Goal: Information Seeking & Learning: Learn about a topic

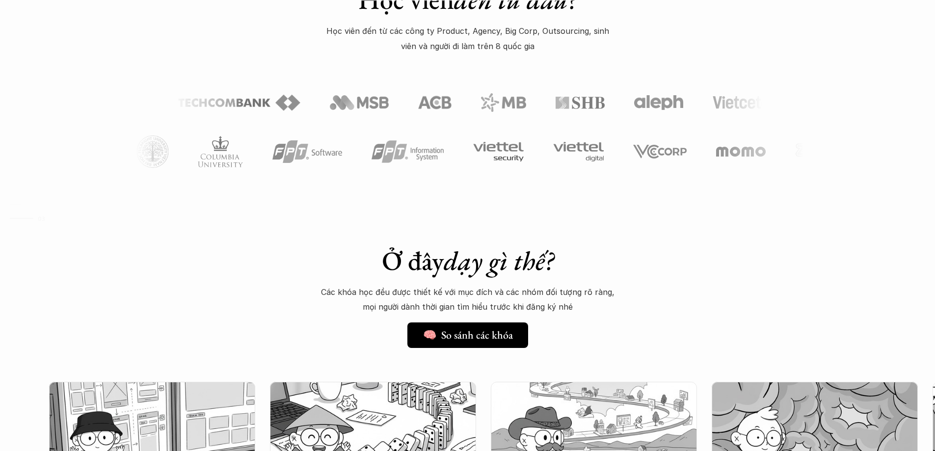
scroll to position [540, 0]
click at [470, 254] on em "dạy gì thế?" at bounding box center [499, 260] width 110 height 34
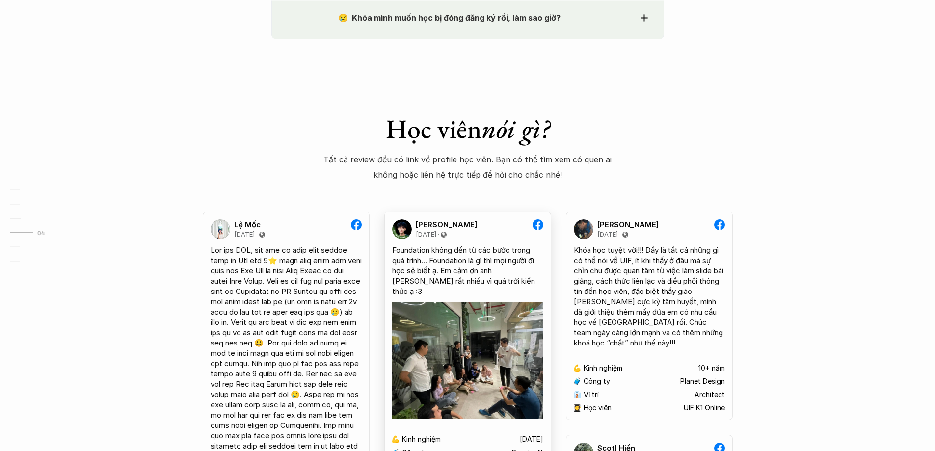
scroll to position [1747, 0]
click at [492, 175] on p "Tất cả review đều có link về profile học viên. Bạn có thể tìm xem có quen ai kh…" at bounding box center [468, 167] width 289 height 30
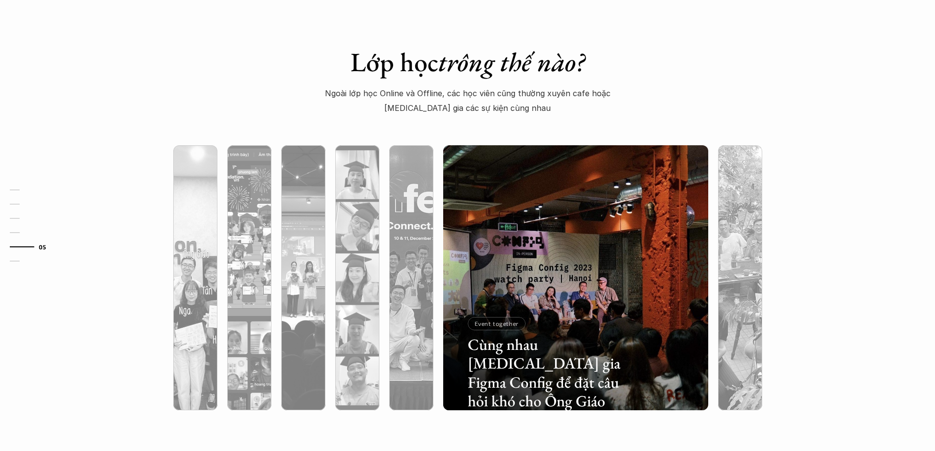
scroll to position [2974, 0]
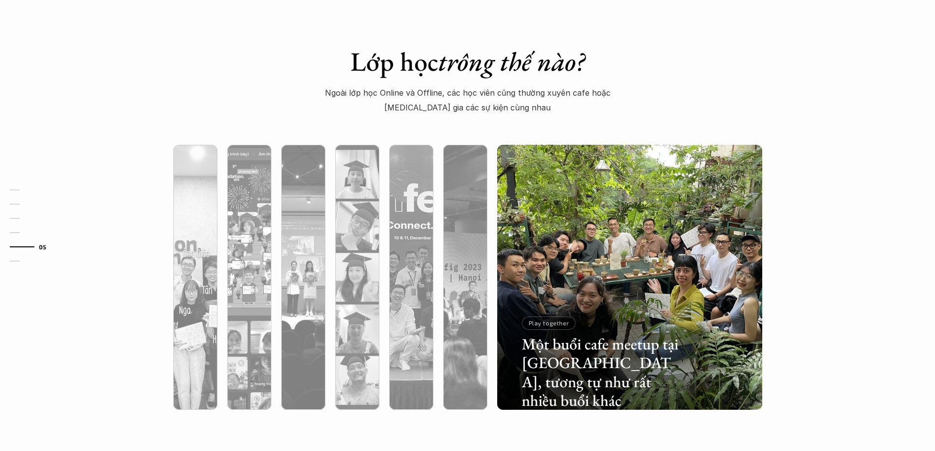
click at [598, 265] on div at bounding box center [629, 330] width 265 height 160
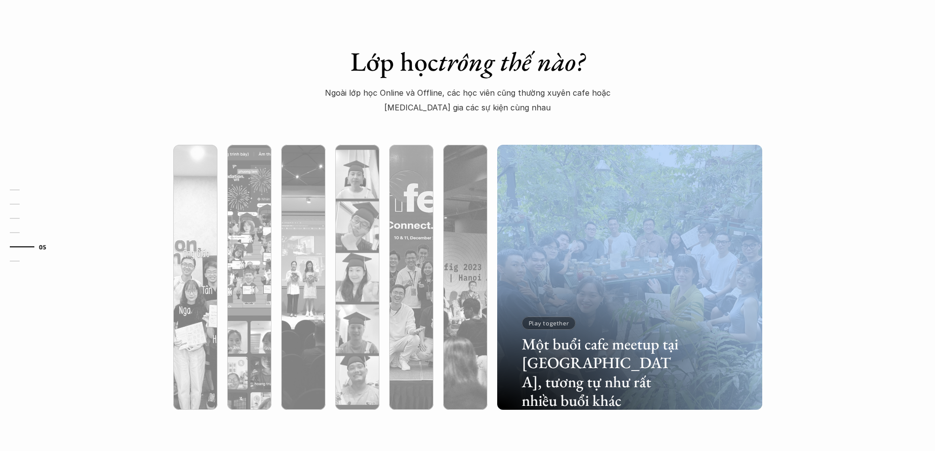
click at [598, 265] on div at bounding box center [629, 330] width 265 height 160
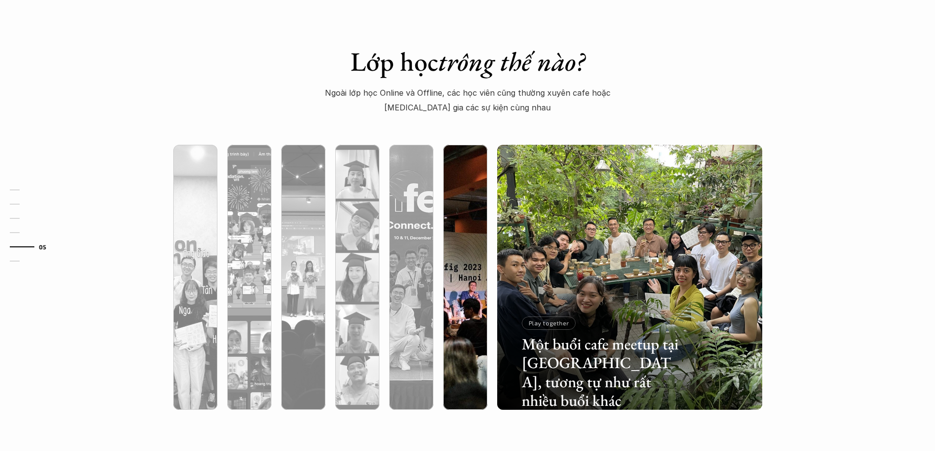
click at [471, 271] on div at bounding box center [465, 330] width 44 height 160
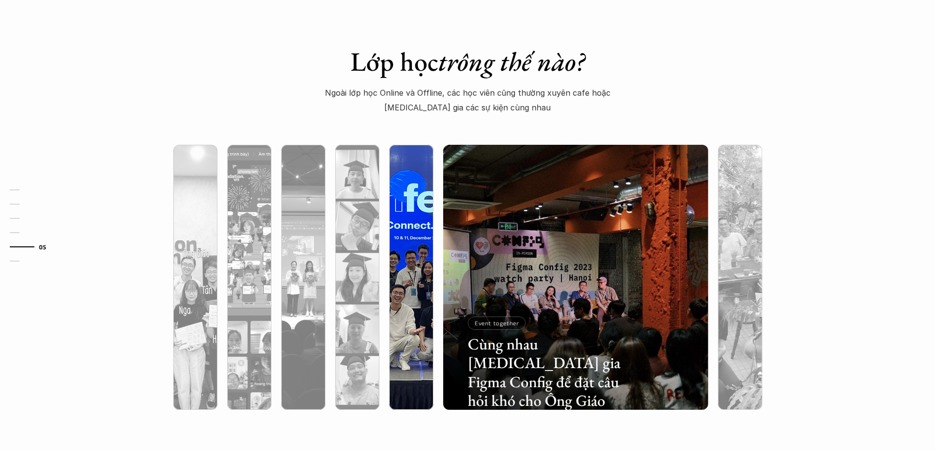
click at [422, 284] on div at bounding box center [411, 330] width 44 height 160
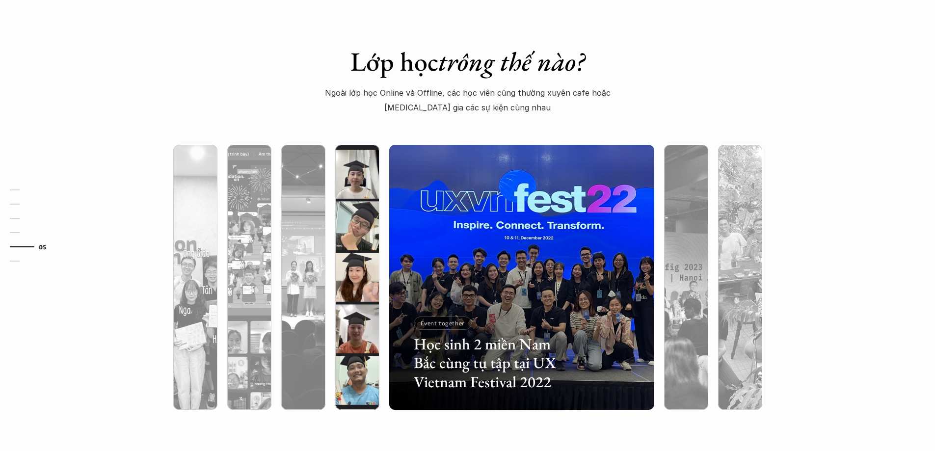
click at [373, 290] on div at bounding box center [357, 330] width 44 height 160
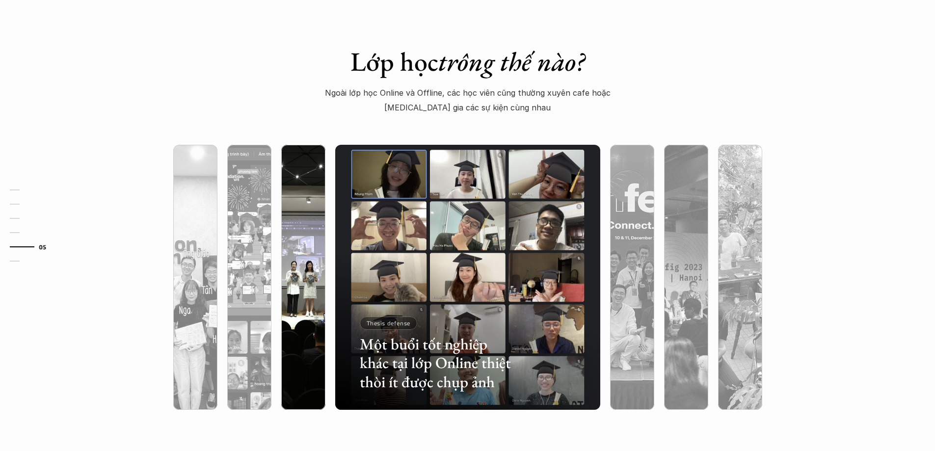
click at [318, 298] on div at bounding box center [303, 330] width 44 height 160
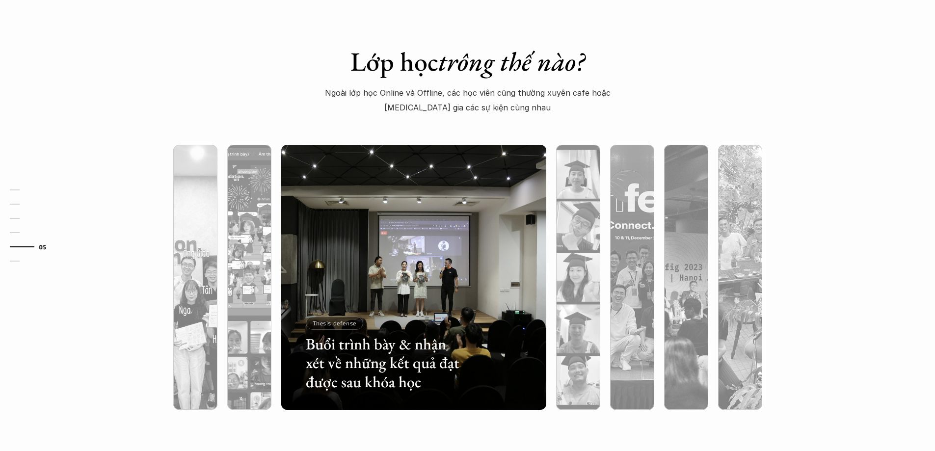
click at [288, 295] on div at bounding box center [413, 330] width 265 height 160
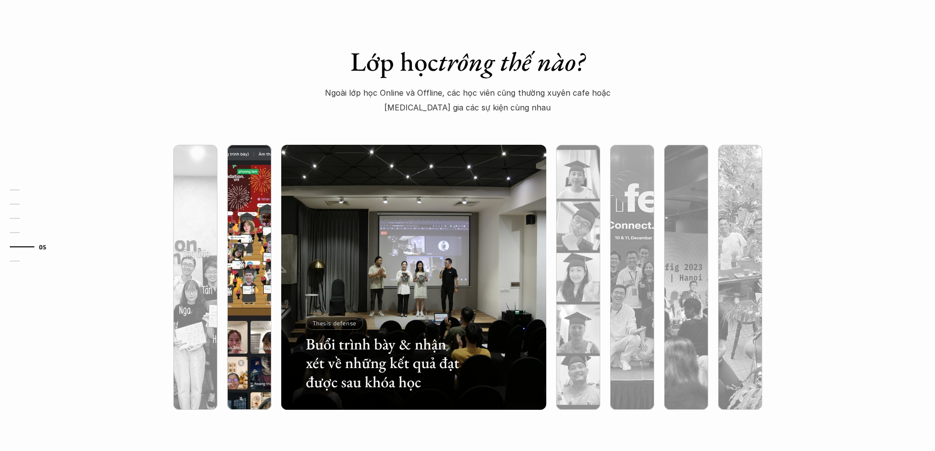
click at [270, 295] on div at bounding box center [249, 330] width 44 height 160
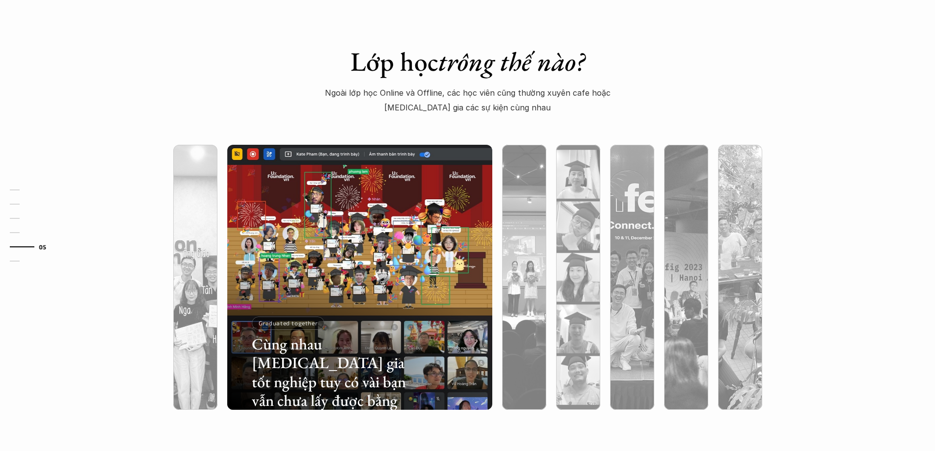
click at [372, 308] on div at bounding box center [359, 330] width 265 height 160
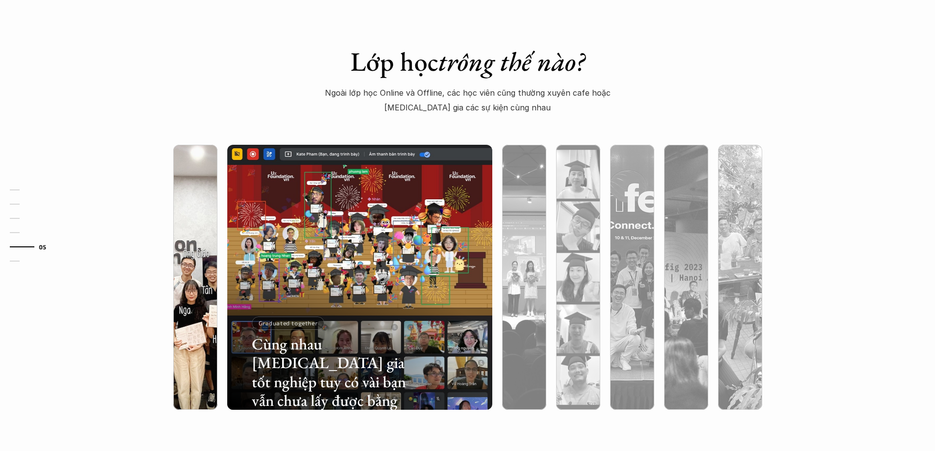
click at [205, 307] on div at bounding box center [195, 330] width 44 height 160
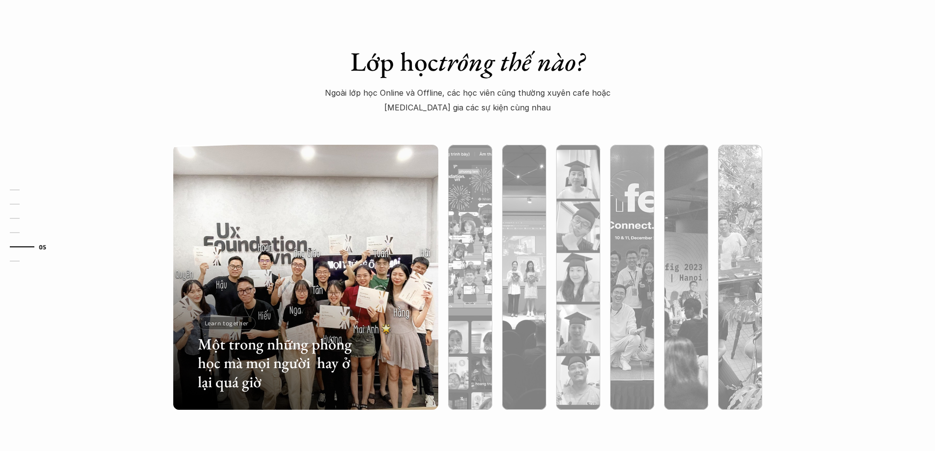
click at [128, 268] on div "Lớp học trông thế nào? Ngoài lớp học Online và Offline, các học viên cũng thườn…" at bounding box center [467, 238] width 935 height 482
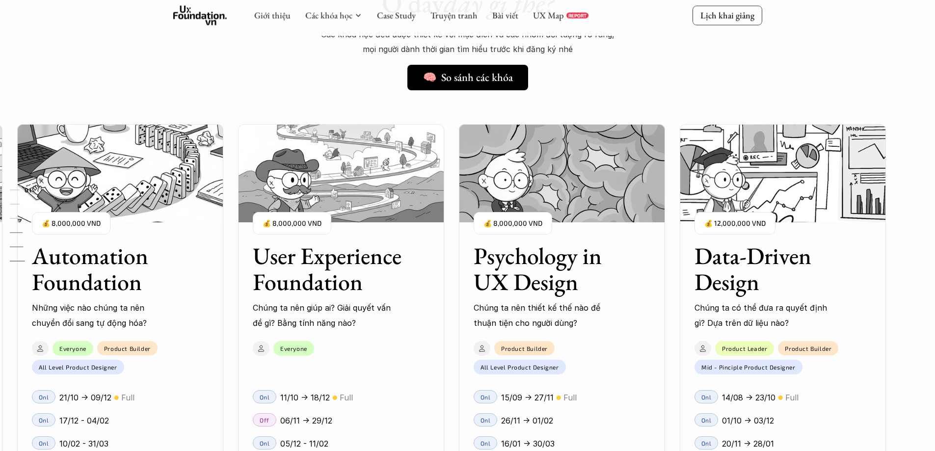
scroll to position [0, 0]
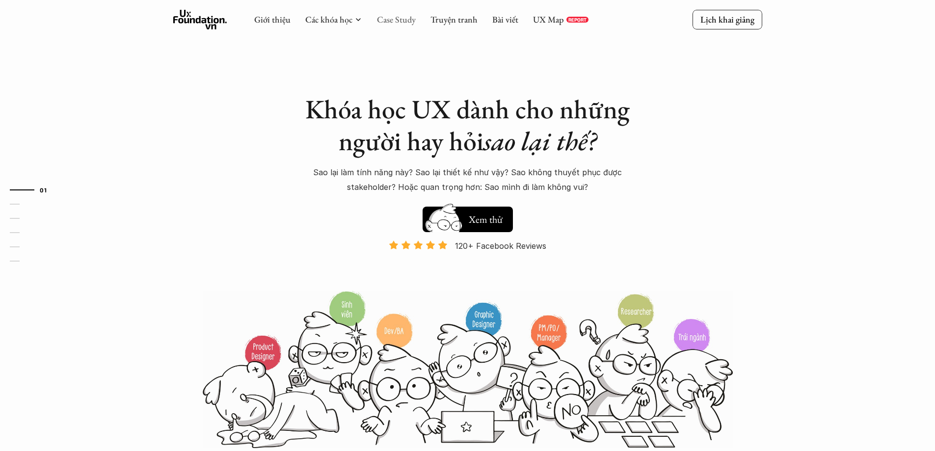
click at [398, 19] on link "Case Study" at bounding box center [396, 19] width 39 height 11
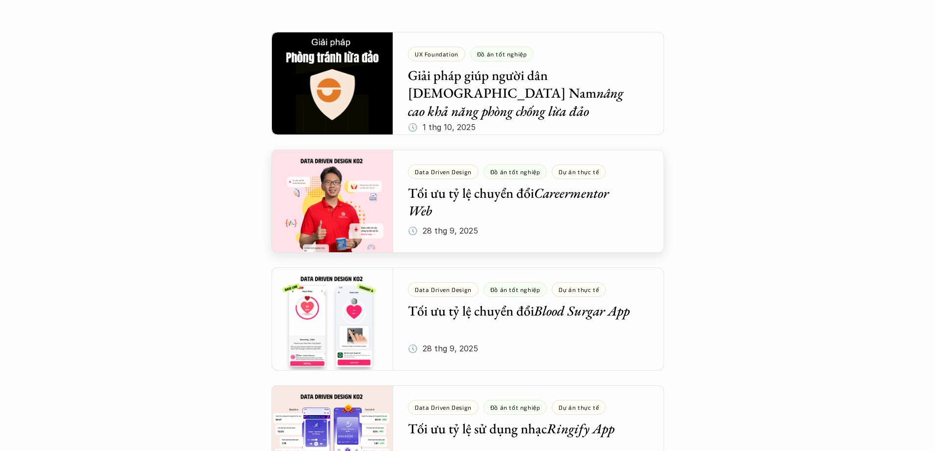
scroll to position [196, 0]
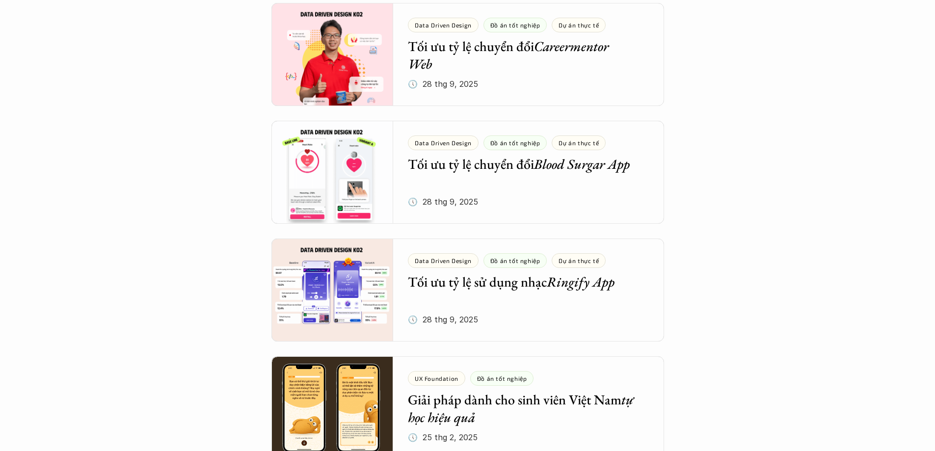
scroll to position [343, 0]
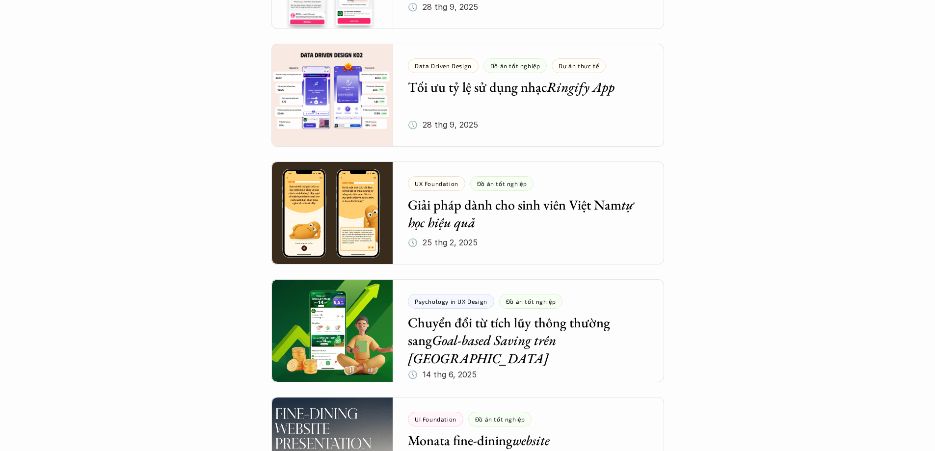
scroll to position [540, 0]
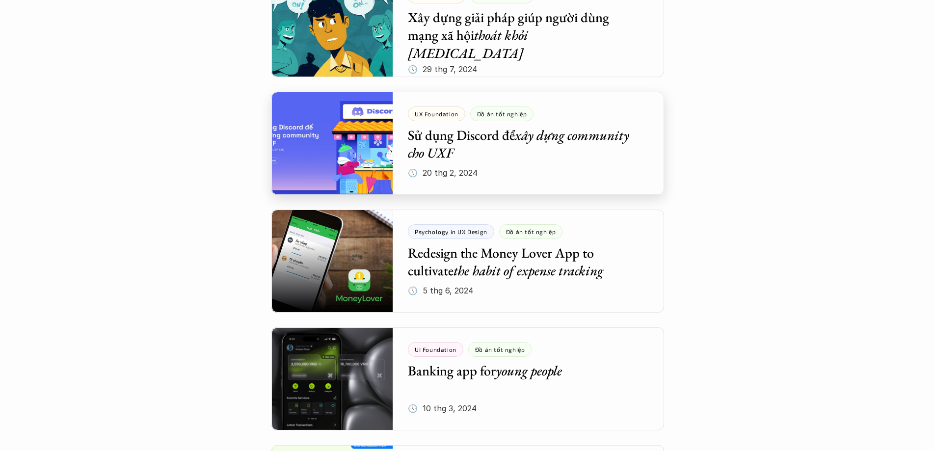
scroll to position [1668, 0]
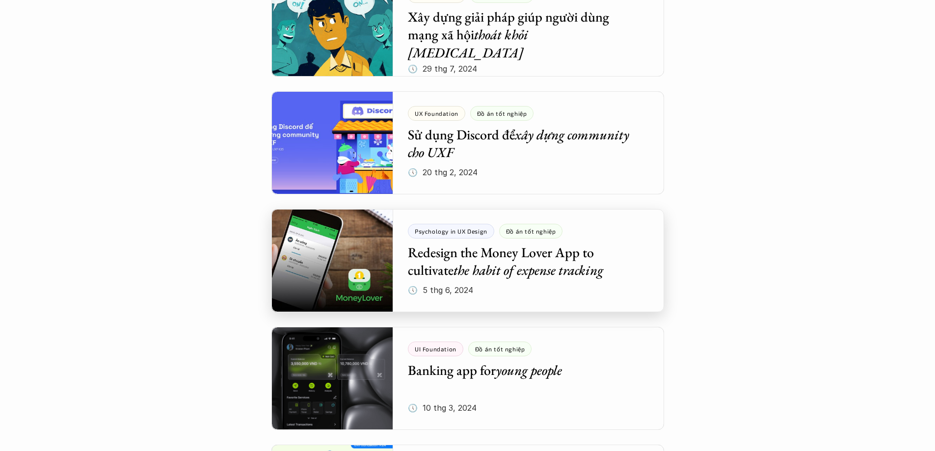
click at [464, 259] on div at bounding box center [467, 260] width 393 height 103
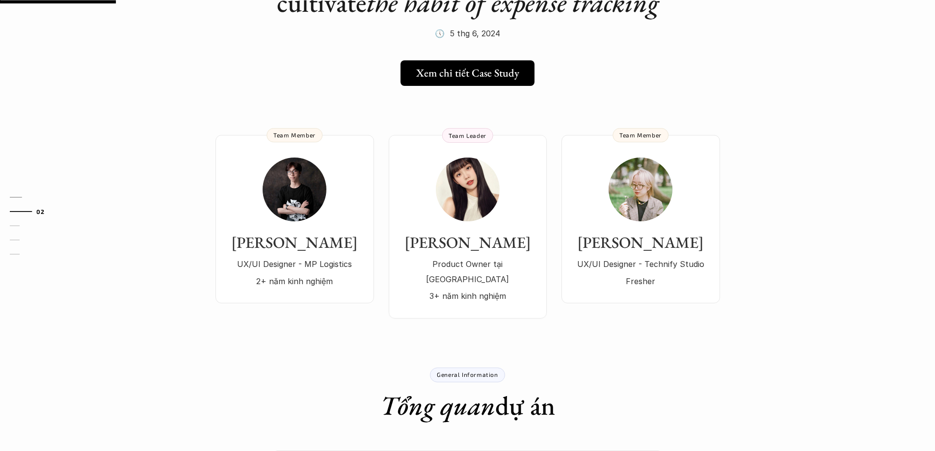
scroll to position [147, 0]
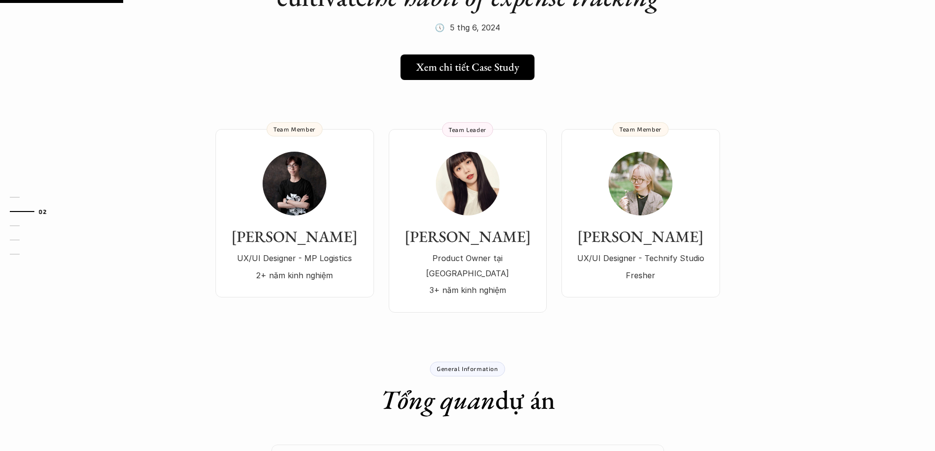
click at [381, 209] on div "[PERSON_NAME] UX/UI Designer - MP Logistics 2+ năm kinh nghiệm Team Member [PER…" at bounding box center [381, 221] width 331 height 184
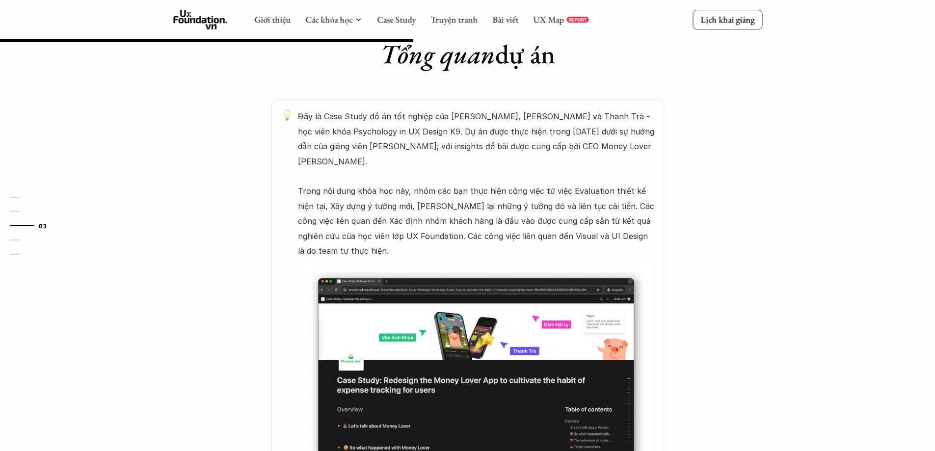
scroll to position [491, 0]
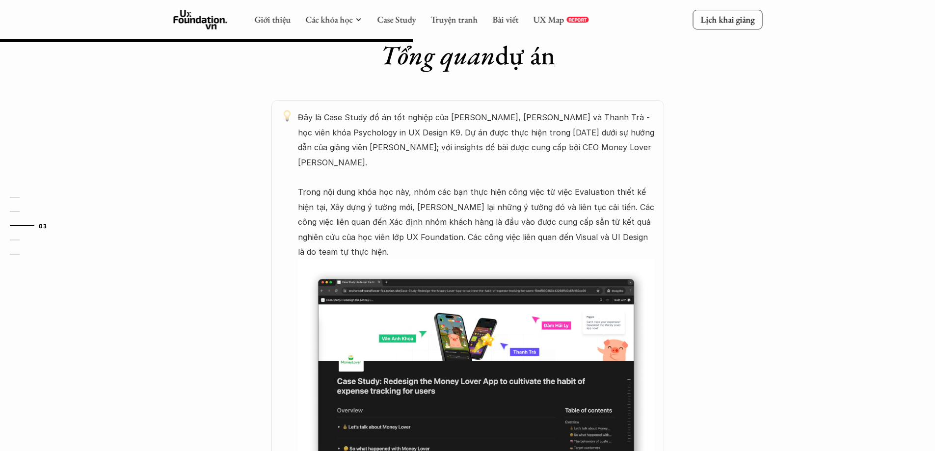
click at [387, 120] on p "Đây là Case Study đồ án tốt nghiệp của [PERSON_NAME], [PERSON_NAME] và Thanh Tr…" at bounding box center [476, 184] width 356 height 149
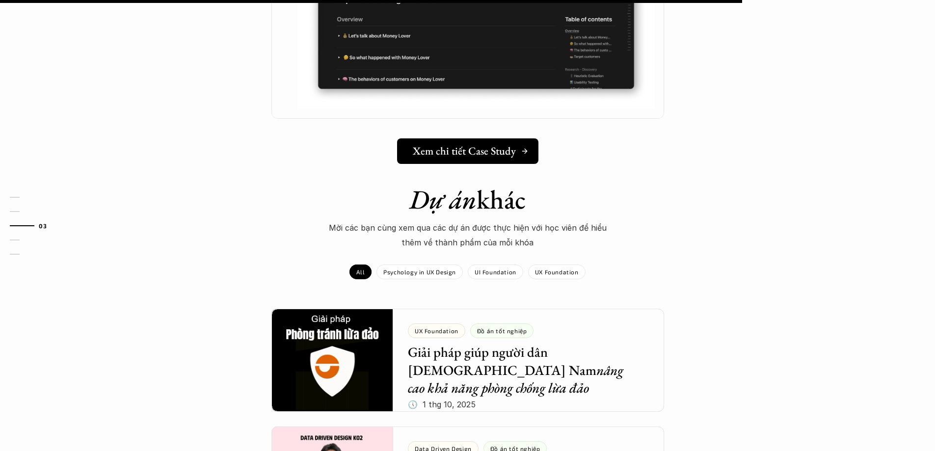
scroll to position [883, 0]
click at [458, 144] on h5 "Xem chi tiết Case Study" at bounding box center [464, 150] width 103 height 13
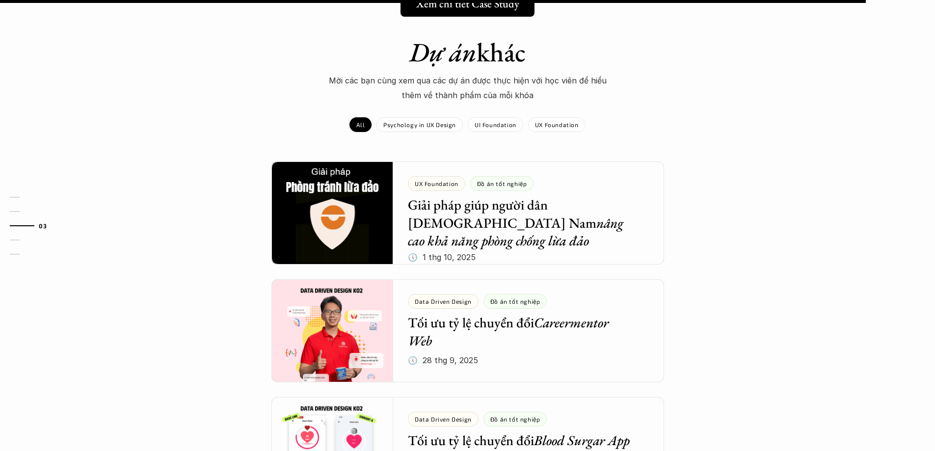
scroll to position [1030, 0]
click at [203, 160] on div "Dự án khác Mời các bạn cùng xem qua các dự án được thực hiện với học viên để hi…" at bounding box center [467, 293] width 935 height 514
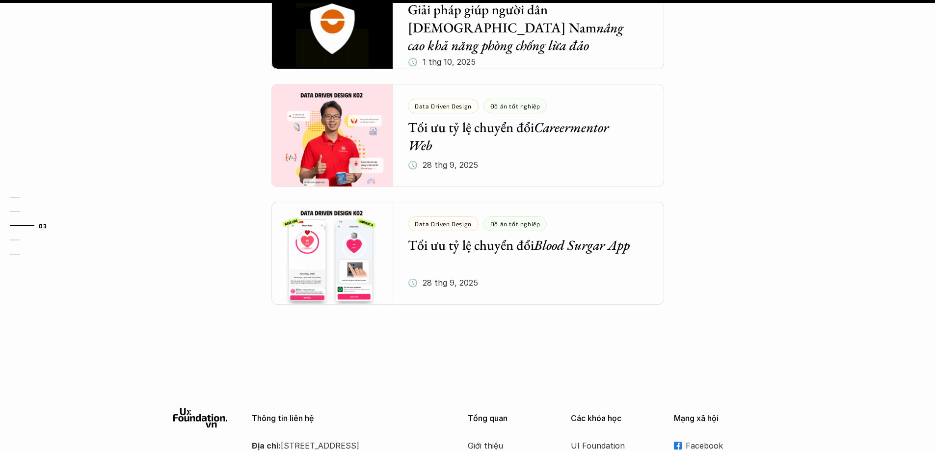
click at [203, 160] on div "Dự án khác Mời các bạn cùng xem qua các dự án được thực hiện với học viên để hi…" at bounding box center [467, 98] width 935 height 514
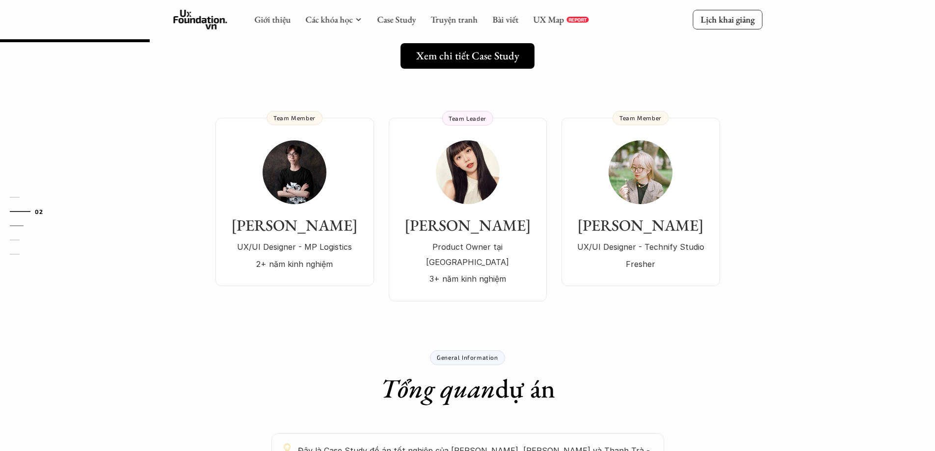
scroll to position [156, 0]
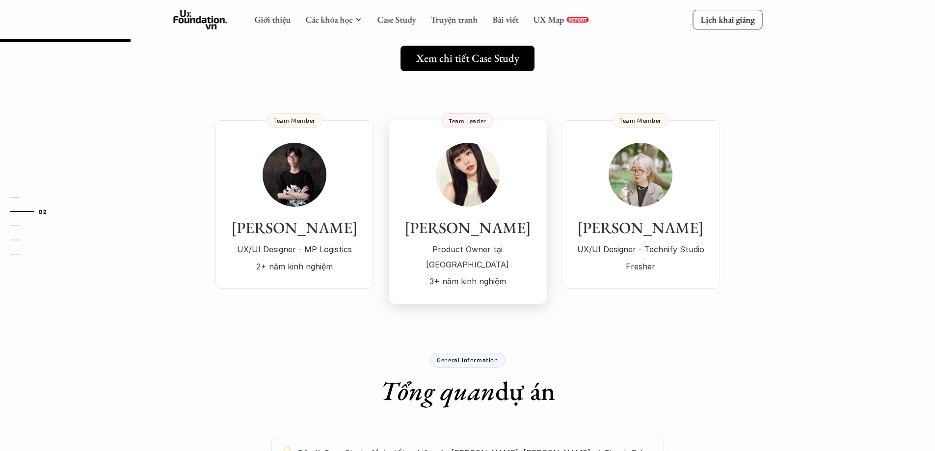
click at [467, 165] on img at bounding box center [468, 175] width 64 height 64
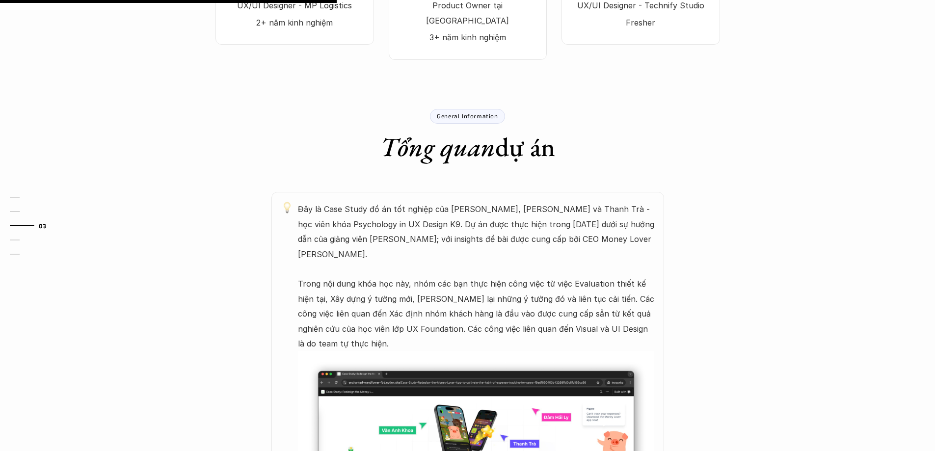
scroll to position [401, 0]
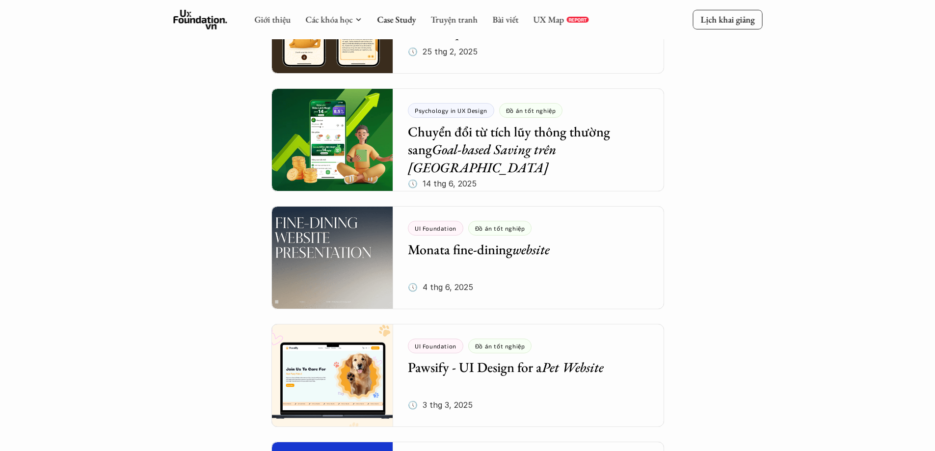
scroll to position [728, 0]
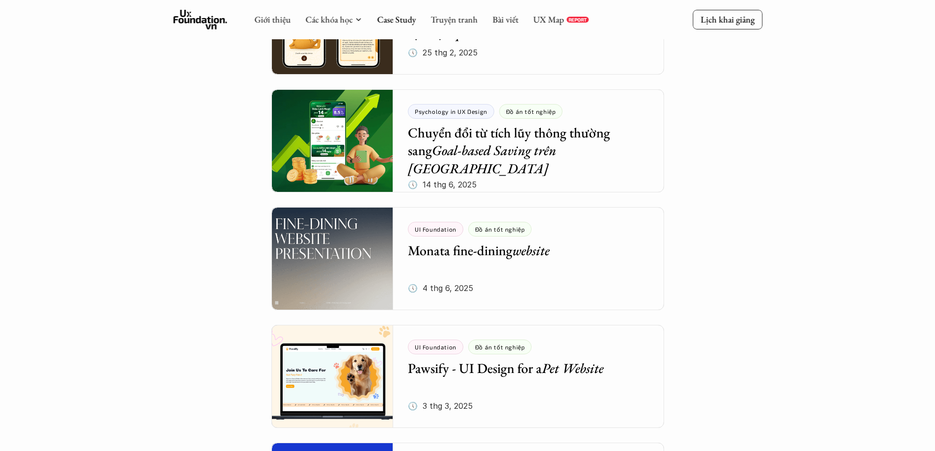
click at [321, 243] on div at bounding box center [467, 258] width 393 height 103
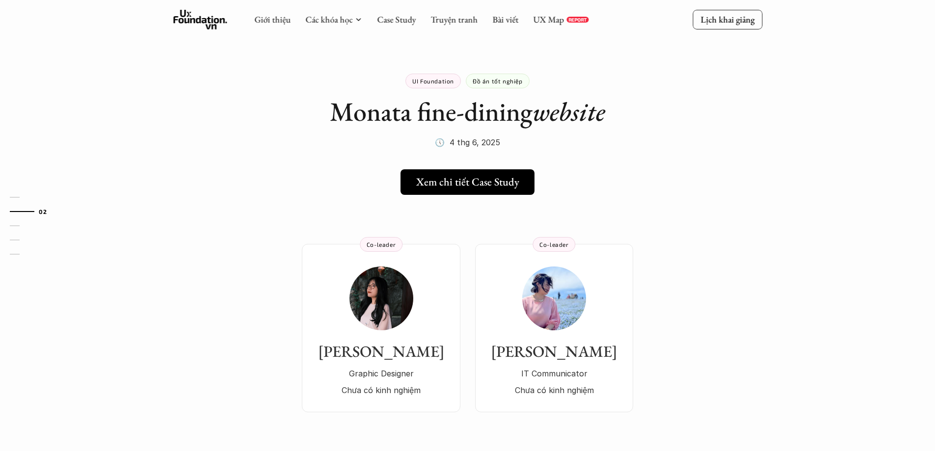
click at [274, 147] on div "UI Foundation Đồ án tốt nghiệp Monata fine-dining website 🕔 [DATE]" at bounding box center [467, 99] width 393 height 101
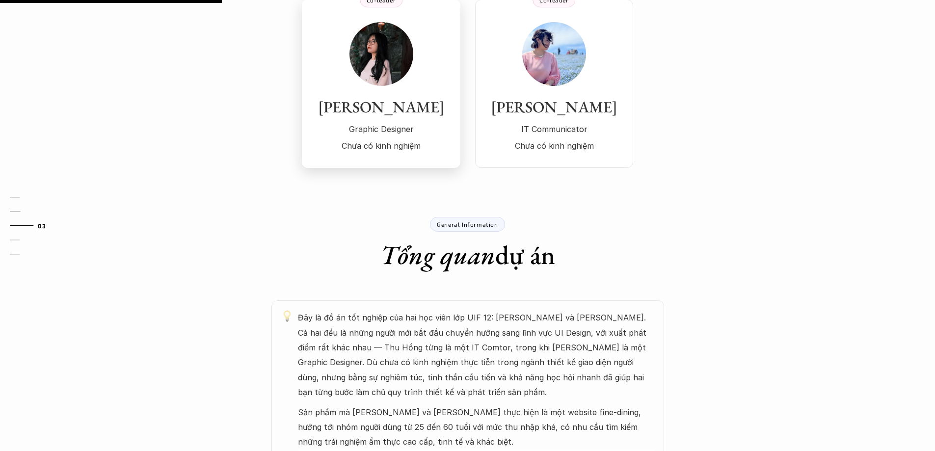
scroll to position [245, 0]
click at [283, 201] on div "General Information Tổng quan dự án Đây là đồ án tốt nghiệp của hai học viên lớ…" at bounding box center [467, 423] width 589 height 472
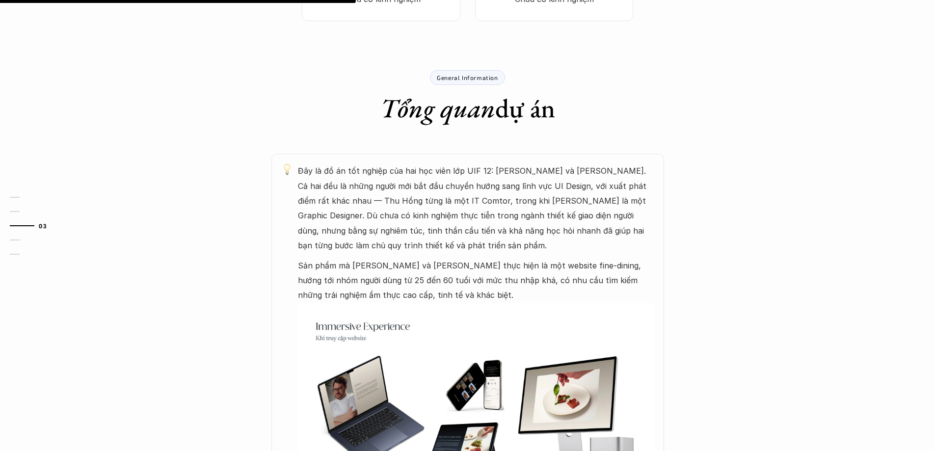
scroll to position [392, 0]
click at [357, 185] on p "Đây là đồ án tốt nghiệp của hai học viên lớp UIF 12: [PERSON_NAME] và [PERSON_N…" at bounding box center [476, 207] width 356 height 89
click at [390, 173] on p "Đây là đồ án tốt nghiệp của hai học viên lớp UIF 12: [PERSON_NAME] và [PERSON_N…" at bounding box center [476, 207] width 356 height 89
click at [326, 203] on p "Đây là đồ án tốt nghiệp của hai học viên lớp UIF 12: [PERSON_NAME] và [PERSON_N…" at bounding box center [476, 207] width 356 height 89
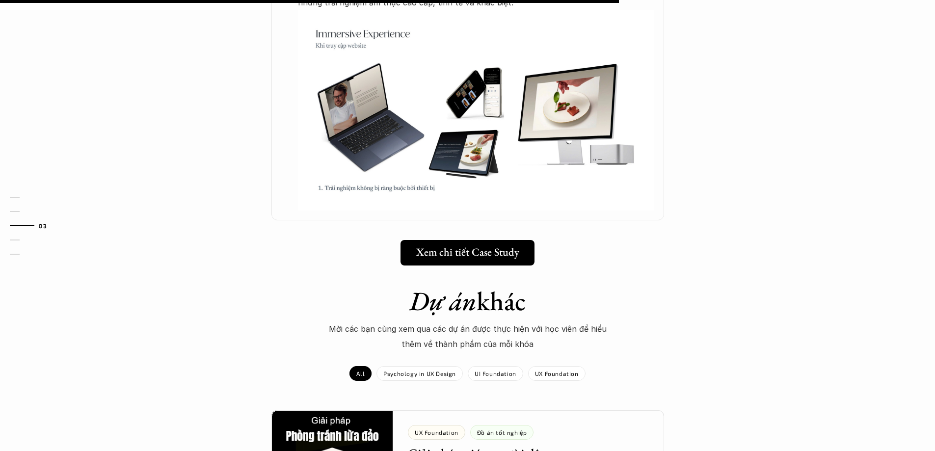
scroll to position [686, 0]
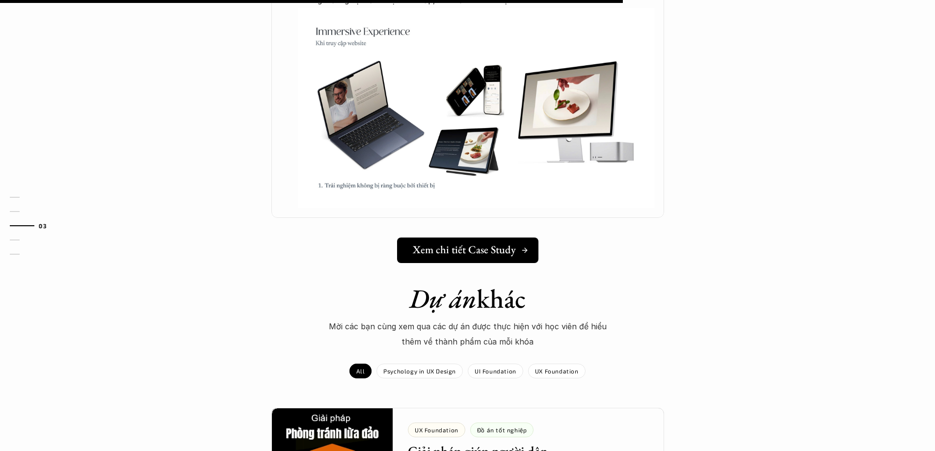
click at [433, 244] on h5 "Xem chi tiết Case Study" at bounding box center [464, 250] width 103 height 13
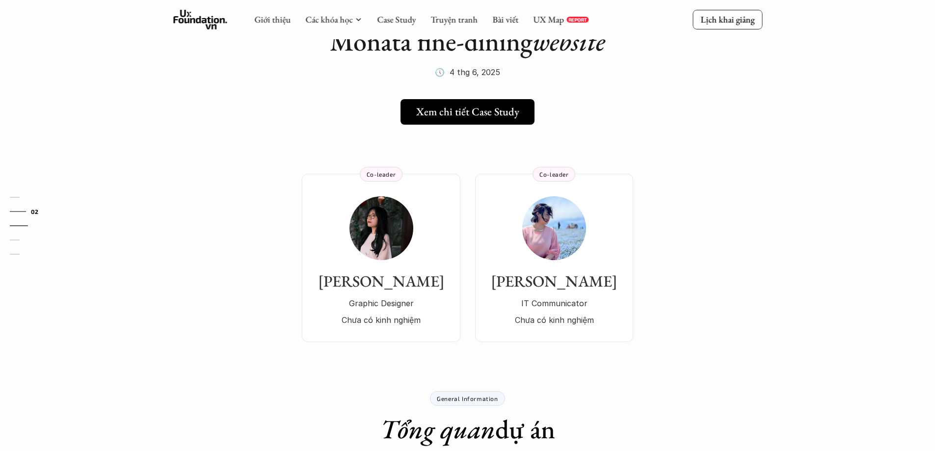
scroll to position [0, 0]
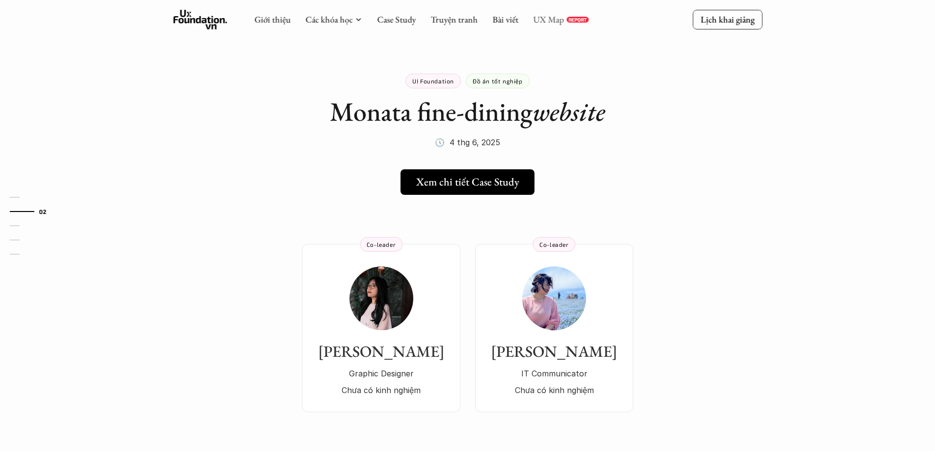
click at [552, 18] on link "UX Map" at bounding box center [548, 19] width 31 height 11
click at [400, 20] on link "Case Study" at bounding box center [396, 19] width 39 height 11
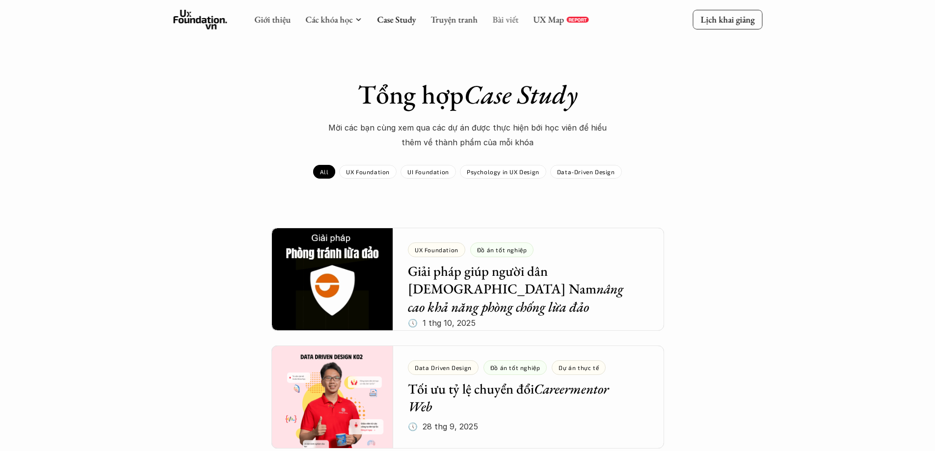
click at [500, 17] on link "Bài viết" at bounding box center [505, 19] width 26 height 11
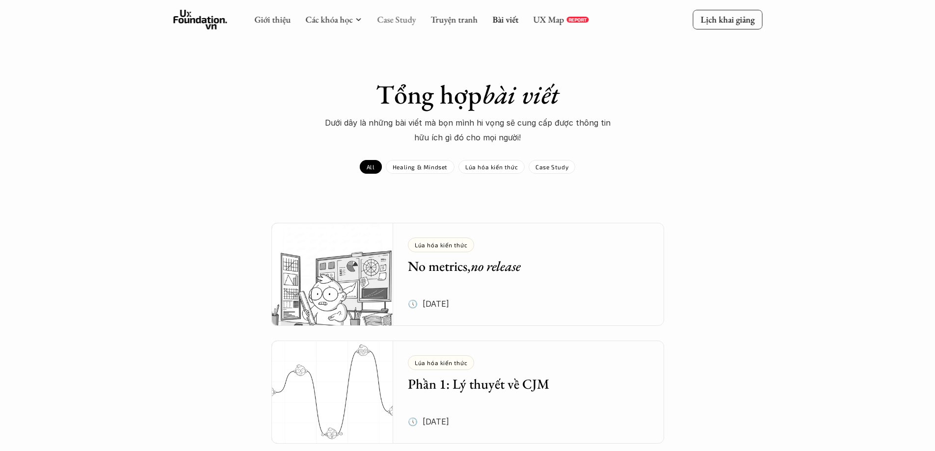
click at [402, 16] on link "Case Study" at bounding box center [396, 19] width 39 height 11
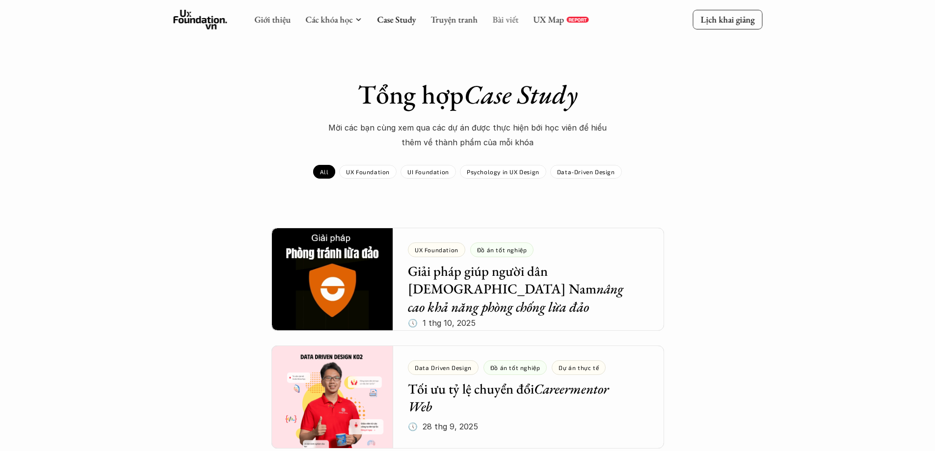
click at [498, 16] on link "Bài viết" at bounding box center [505, 19] width 26 height 11
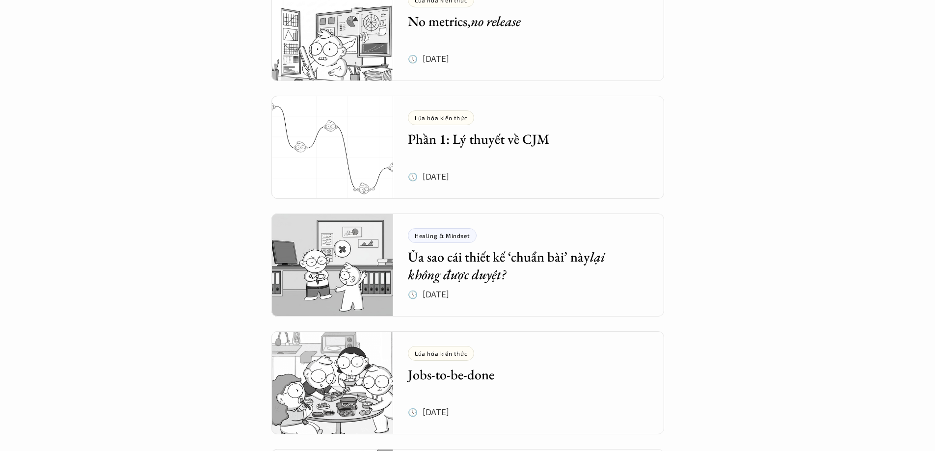
scroll to position [245, 0]
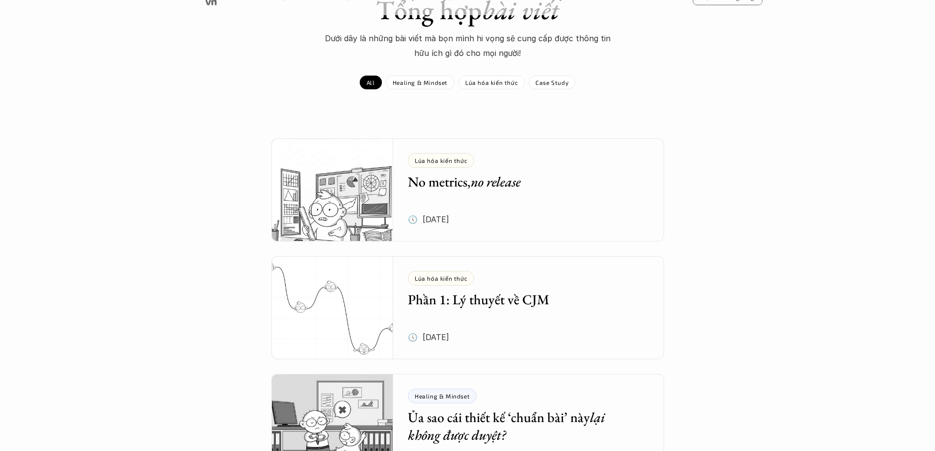
scroll to position [0, 0]
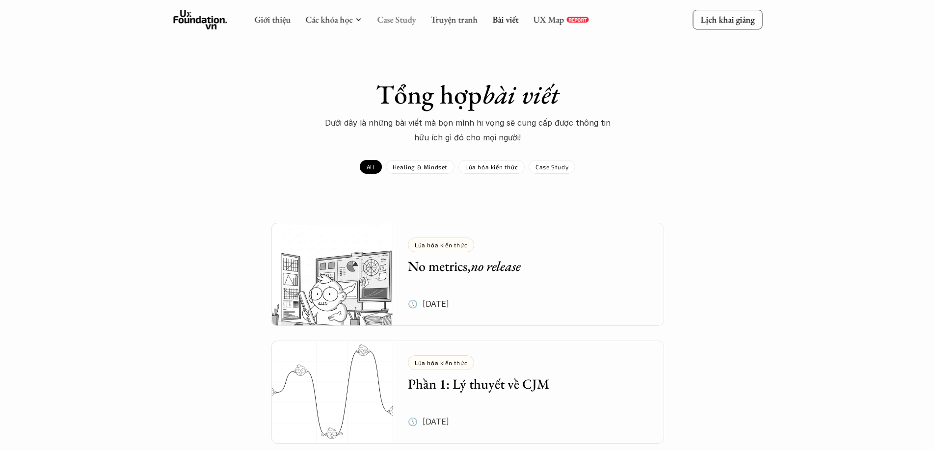
click at [385, 18] on link "Case Study" at bounding box center [396, 19] width 39 height 11
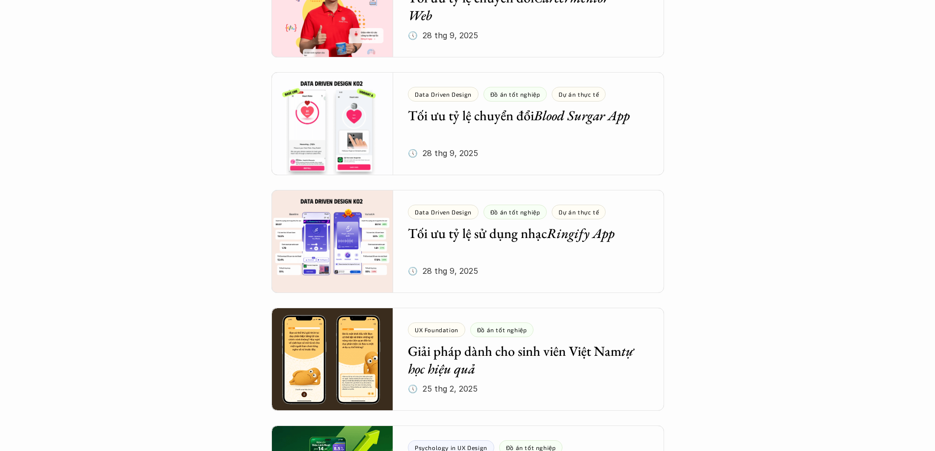
scroll to position [392, 0]
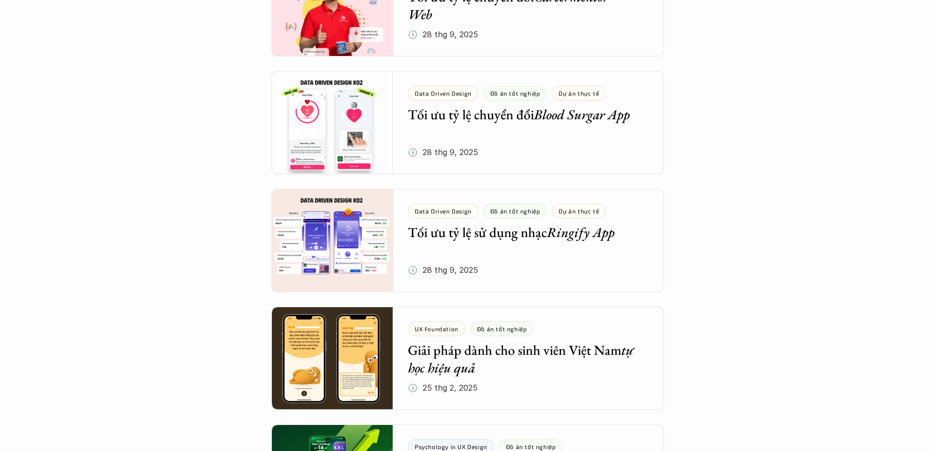
click at [325, 219] on div at bounding box center [467, 240] width 393 height 103
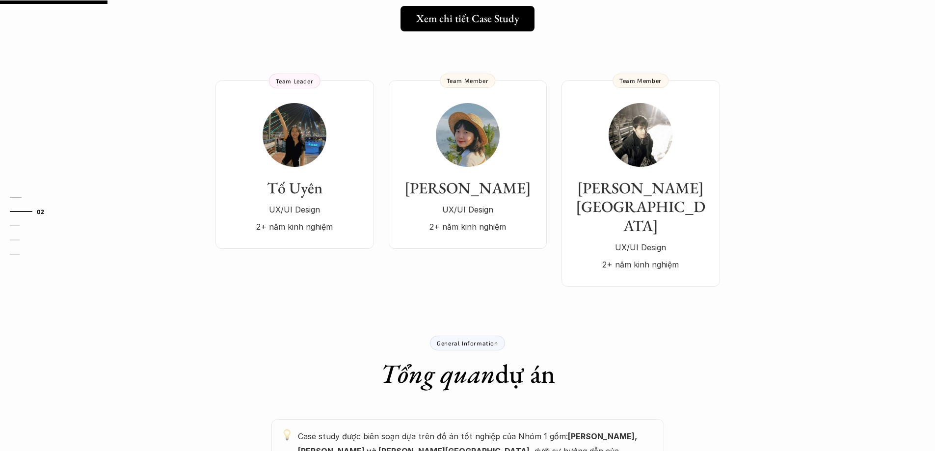
scroll to position [196, 0]
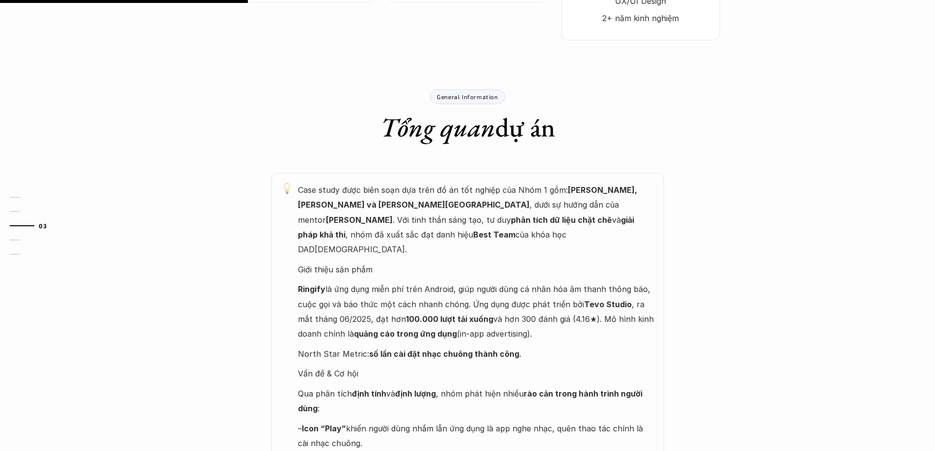
drag, startPoint x: 421, startPoint y: 188, endPoint x: 416, endPoint y: 189, distance: 4.9
click at [421, 188] on p "Case study được biên soạn dựa trên đồ án tốt nghiệp của Nhóm 1 gồm: [PERSON_NAM…" at bounding box center [476, 220] width 356 height 75
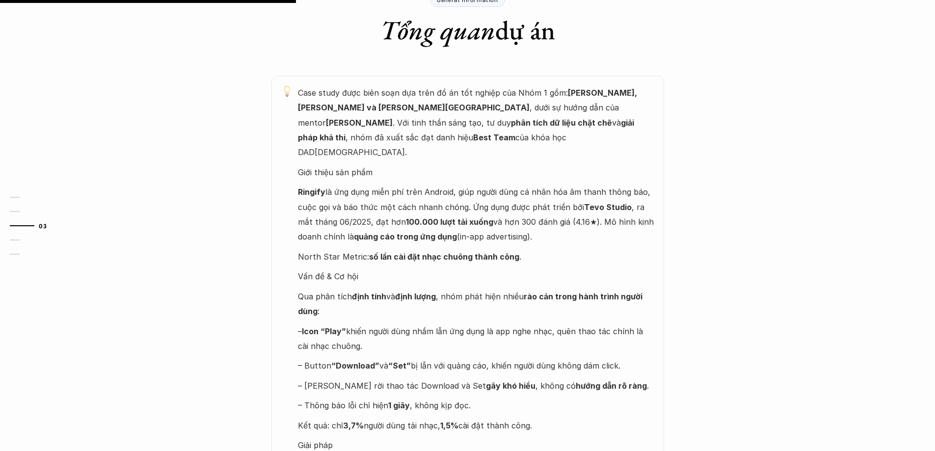
scroll to position [540, 0]
click at [423, 269] on p "Vấn đề & Cơ hội" at bounding box center [476, 276] width 356 height 15
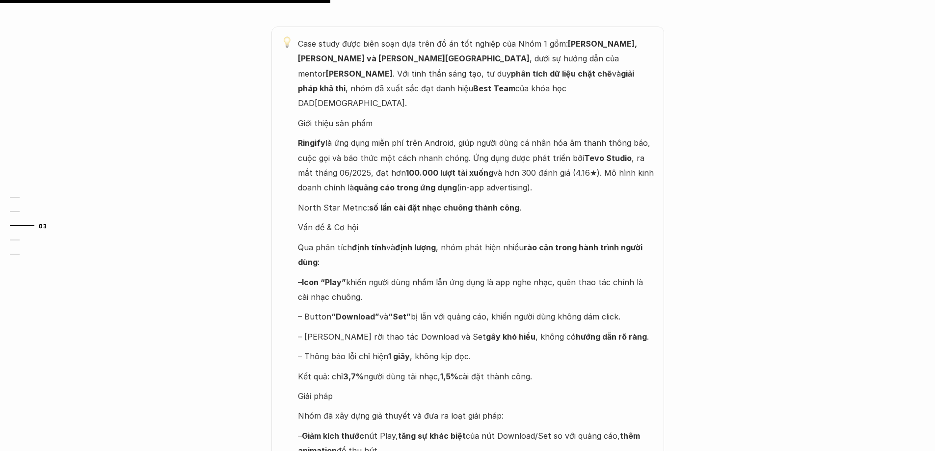
scroll to position [589, 0]
click at [389, 274] on p "– Icon “Play” khiến người dùng nhầm lẫn ứng dụng là app nghe nhạc, quên thao tá…" at bounding box center [476, 289] width 356 height 30
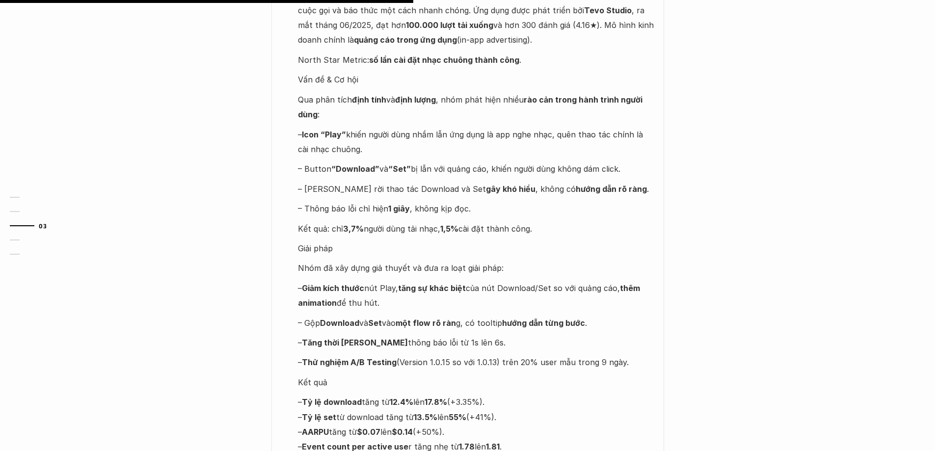
click at [387, 281] on p "– Giảm kích thước nút Play, tăng sự khác biệt của nút Download/Set so với quảng…" at bounding box center [476, 296] width 356 height 30
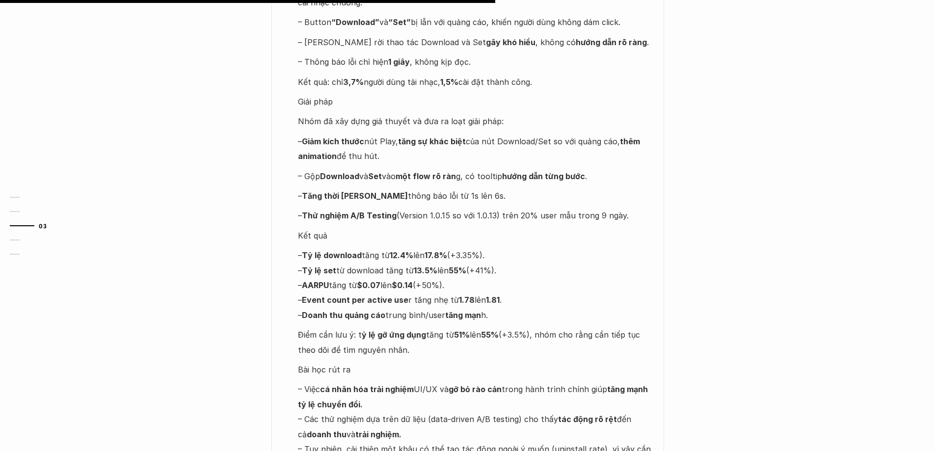
scroll to position [883, 0]
click at [392, 247] on p "– Tỷ lệ download tăng từ 12.4% lên 17.8% (+3.35%). – Tỷ lệ set từ download tăng…" at bounding box center [476, 284] width 356 height 75
click at [390, 247] on p "– Tỷ lệ download tăng từ 12.4% lên 17.8% (+3.35%). – Tỷ lệ set từ download tăng…" at bounding box center [476, 284] width 356 height 75
click at [386, 247] on p "– Tỷ lệ download tăng từ 12.4% lên 17.8% (+3.35%). – Tỷ lệ set từ download tăng…" at bounding box center [476, 284] width 356 height 75
click at [362, 295] on strong "Event count per active use" at bounding box center [355, 300] width 107 height 10
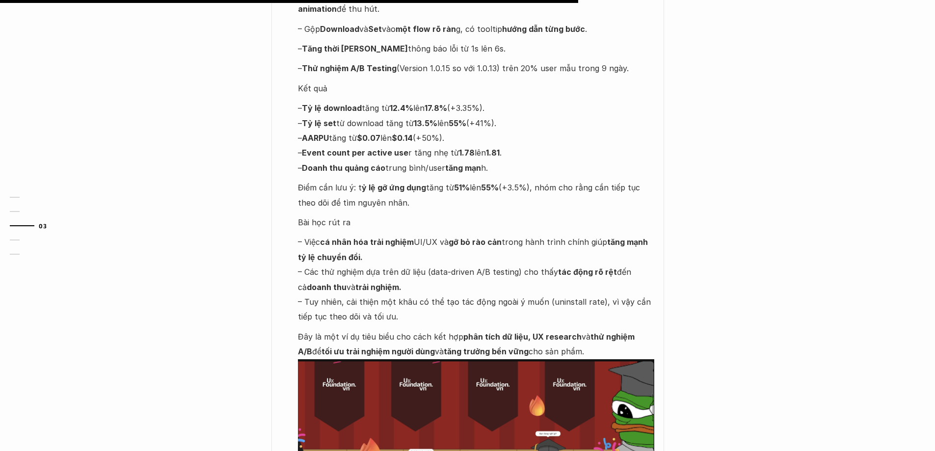
scroll to position [1030, 0]
click at [367, 234] on p "– Việc cá nhân hóa trải nghiệm UI/UX và gỡ bỏ rào cản trong hành trình chính gi…" at bounding box center [476, 278] width 356 height 89
click at [363, 234] on p "– Việc cá nhân hóa trải nghiệm UI/UX và gỡ bỏ rào cản trong hành trình chính gi…" at bounding box center [476, 278] width 356 height 89
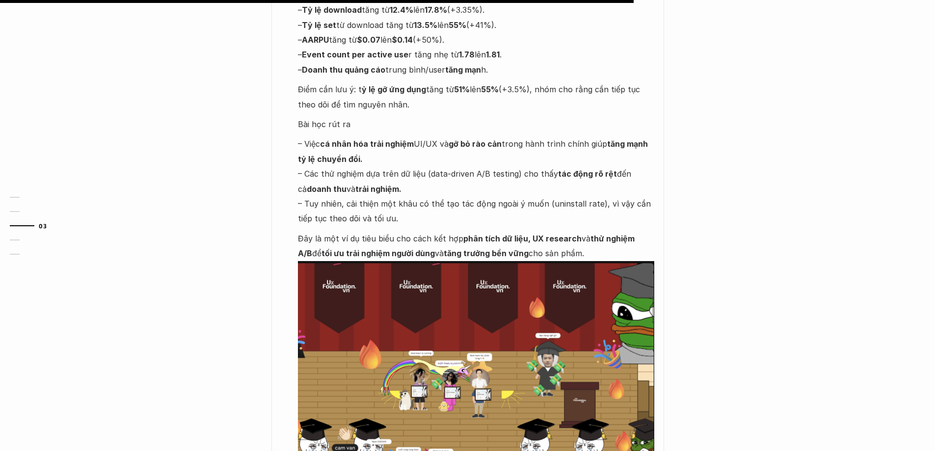
scroll to position [1129, 0]
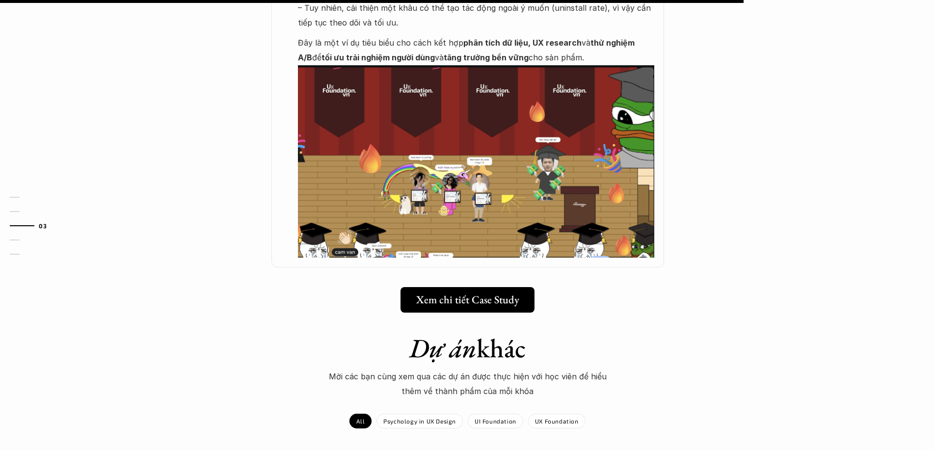
scroll to position [1325, 0]
click at [425, 293] on h5 "Xem chi tiết Case Study" at bounding box center [464, 299] width 103 height 13
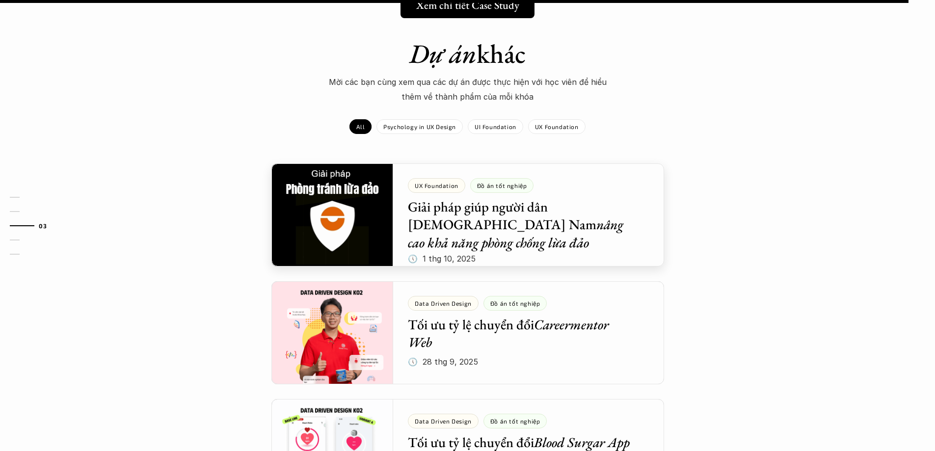
scroll to position [1619, 0]
click at [458, 172] on div at bounding box center [467, 214] width 393 height 103
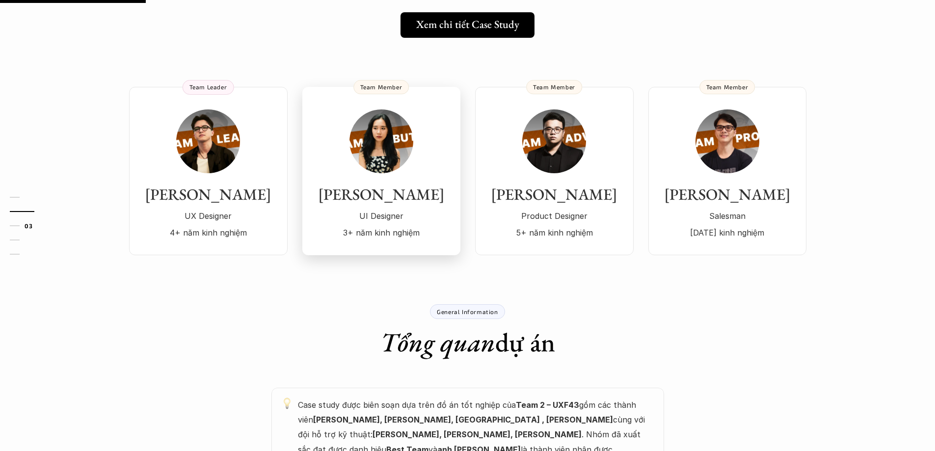
scroll to position [294, 0]
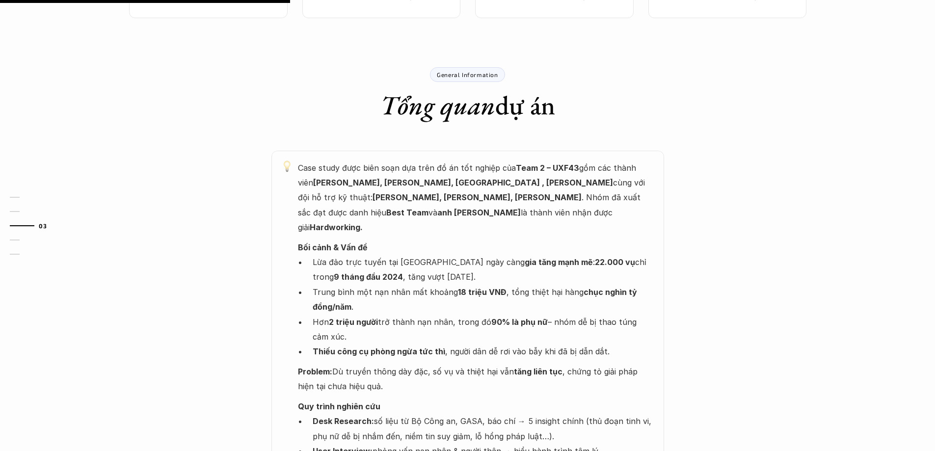
scroll to position [490, 0]
click at [326, 182] on p "Case study được biên soạn dựa trên đồ án tốt nghiệp của Team 2 – UXF43 gồm các …" at bounding box center [476, 197] width 356 height 75
click at [323, 185] on p "Case study được biên soạn dựa trên đồ án tốt nghiệp của Team 2 – UXF43 gồm các …" at bounding box center [476, 197] width 356 height 75
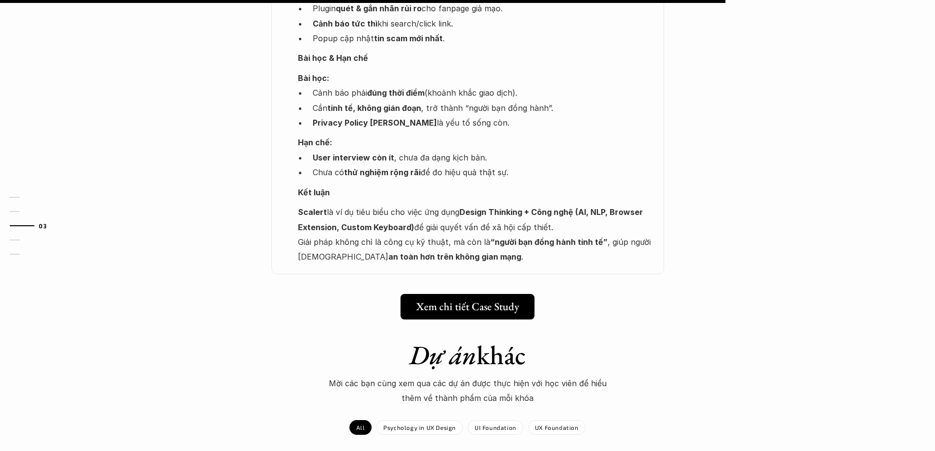
scroll to position [1226, 0]
click at [486, 294] on link "Xem chi tiết Case Study" at bounding box center [467, 307] width 141 height 26
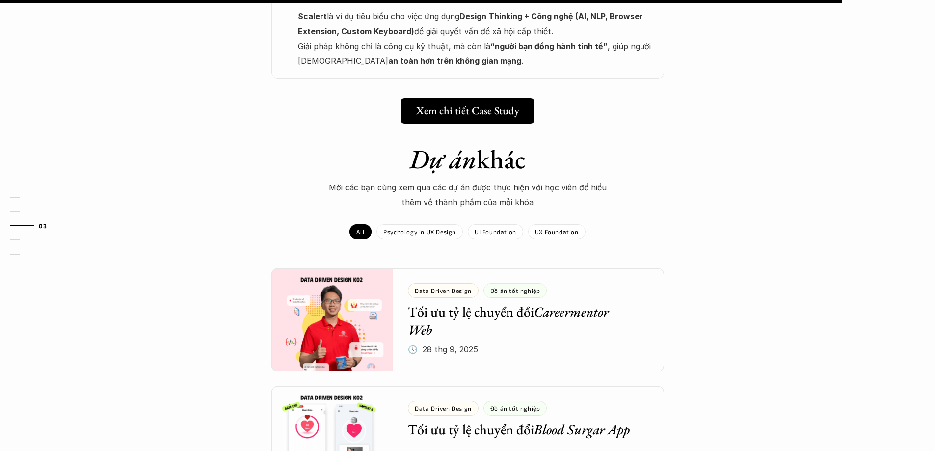
scroll to position [1422, 0]
click at [305, 170] on div "Dự án khác Mời các bạn cùng xem qua các dự án được thực hiện với học viên để hi…" at bounding box center [467, 206] width 935 height 126
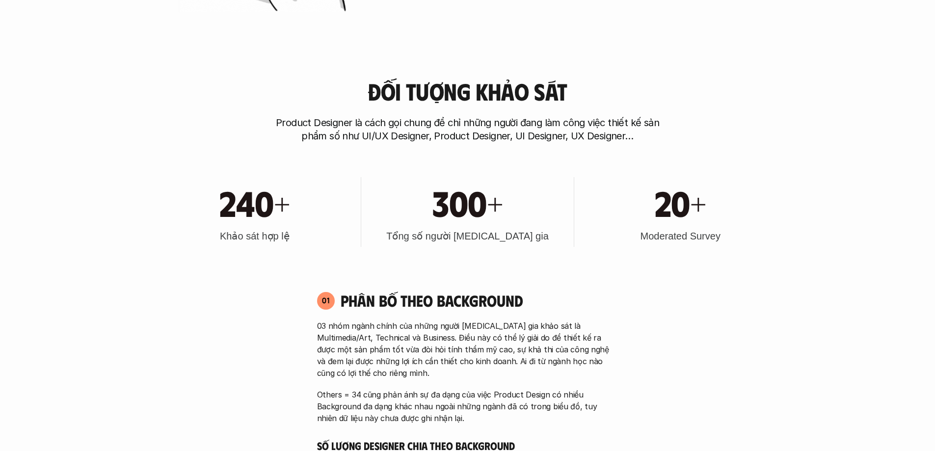
scroll to position [932, 0]
click at [433, 297] on h4 "Phân bố theo background" at bounding box center [480, 300] width 278 height 19
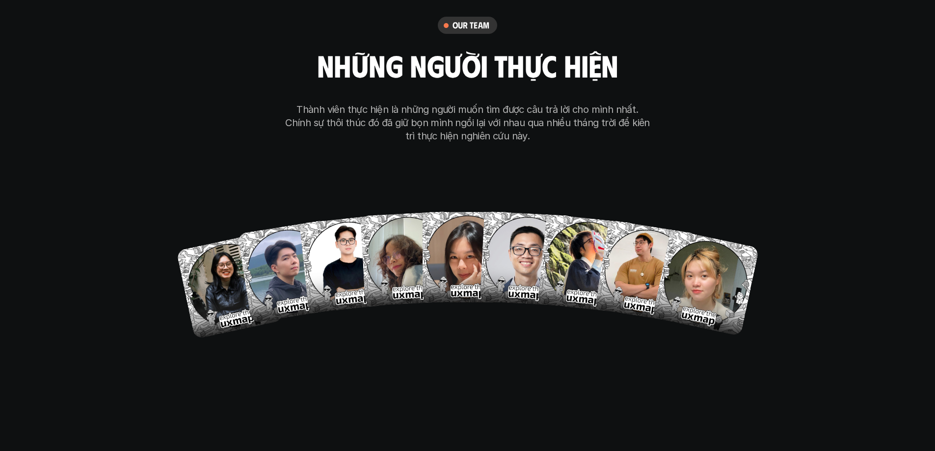
scroll to position [6388, 0]
